Goal: Find contact information: Obtain details needed to contact an individual or organization

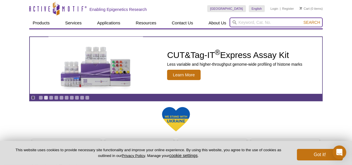
click at [253, 23] on input "search" at bounding box center [276, 23] width 93 height 10
paste input "18020"
type input "18020"
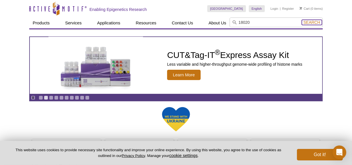
click at [308, 22] on span "Search" at bounding box center [312, 22] width 17 height 5
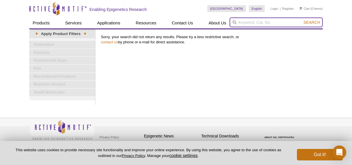
click at [246, 22] on input "search" at bounding box center [276, 23] width 93 height 10
paste input "18021"
type input "18021"
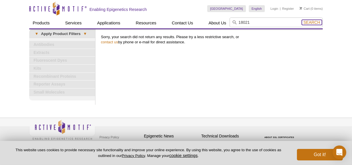
click at [309, 23] on span "Search" at bounding box center [312, 22] width 17 height 5
click at [111, 41] on link "contact us" at bounding box center [109, 42] width 17 height 4
